Goal: Task Accomplishment & Management: Manage account settings

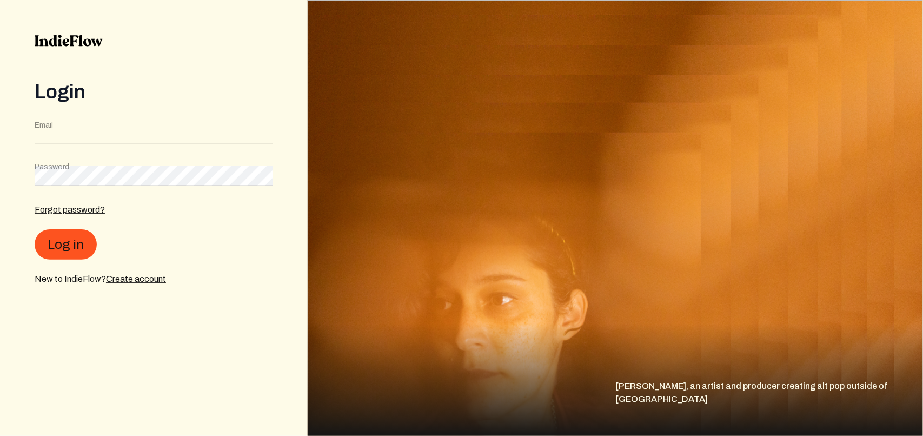
type input "[EMAIL_ADDRESS][DOMAIN_NAME]"
click at [376, 247] on img at bounding box center [615, 218] width 615 height 436
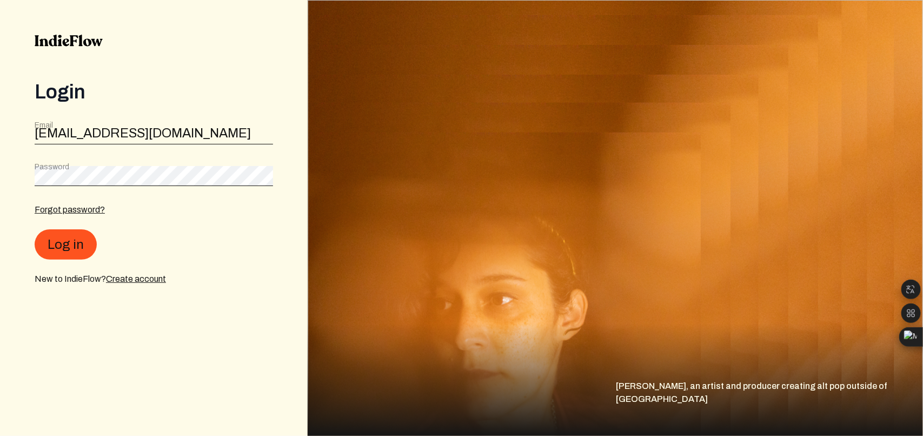
click at [95, 240] on div "Log in" at bounding box center [154, 244] width 238 height 30
click at [82, 241] on button "Log in" at bounding box center [66, 244] width 62 height 30
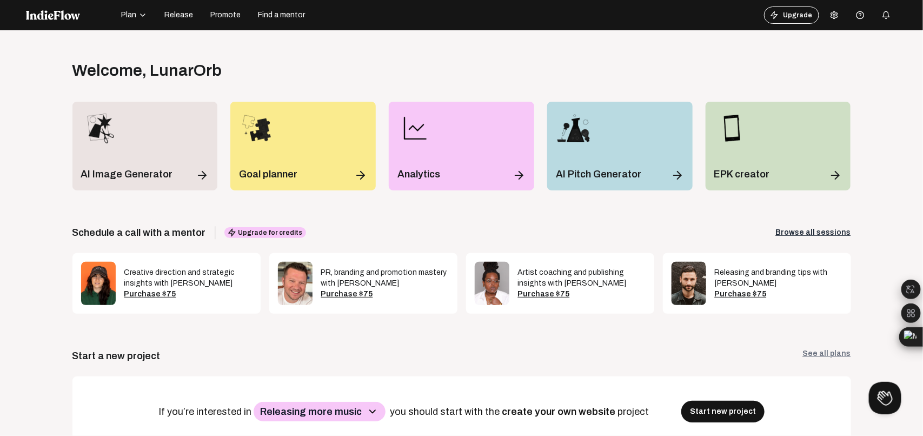
click at [177, 15] on span "Release" at bounding box center [178, 15] width 29 height 11
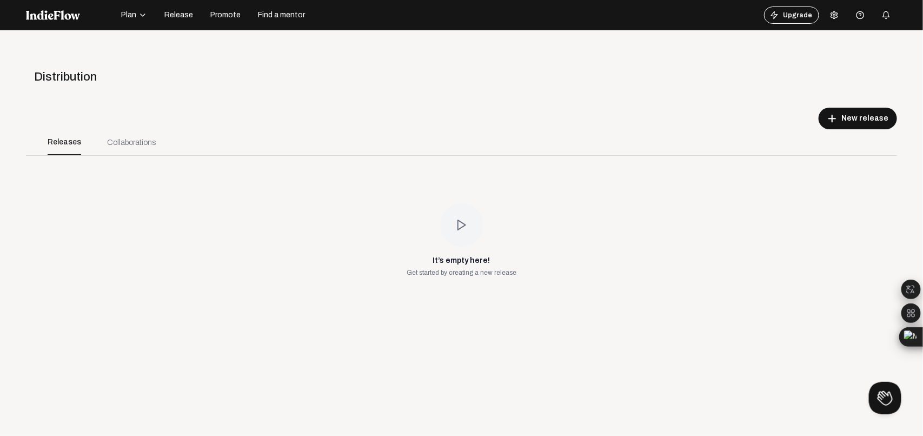
click at [830, 11] on icon at bounding box center [834, 15] width 9 height 9
